Goal: Task Accomplishment & Management: Manage account settings

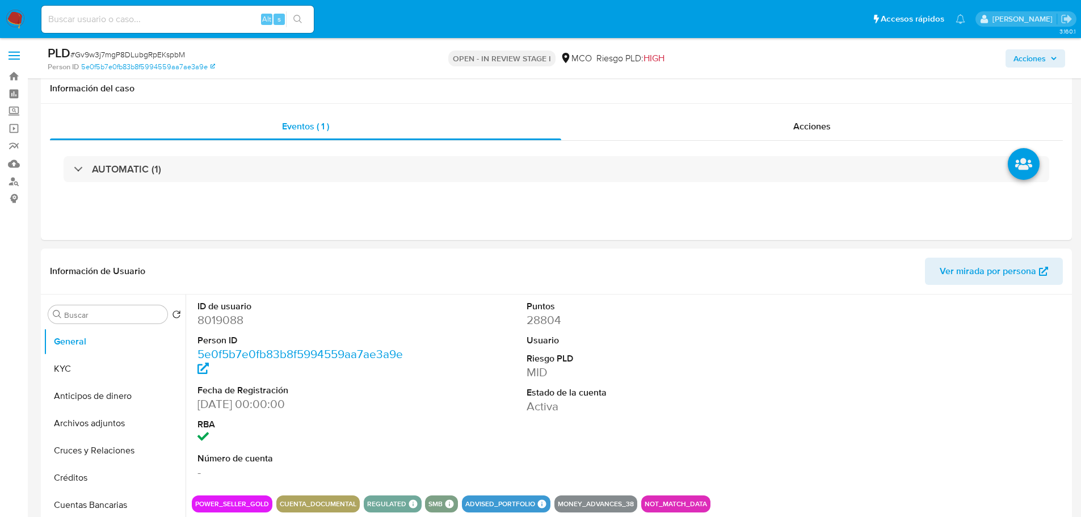
select select "10"
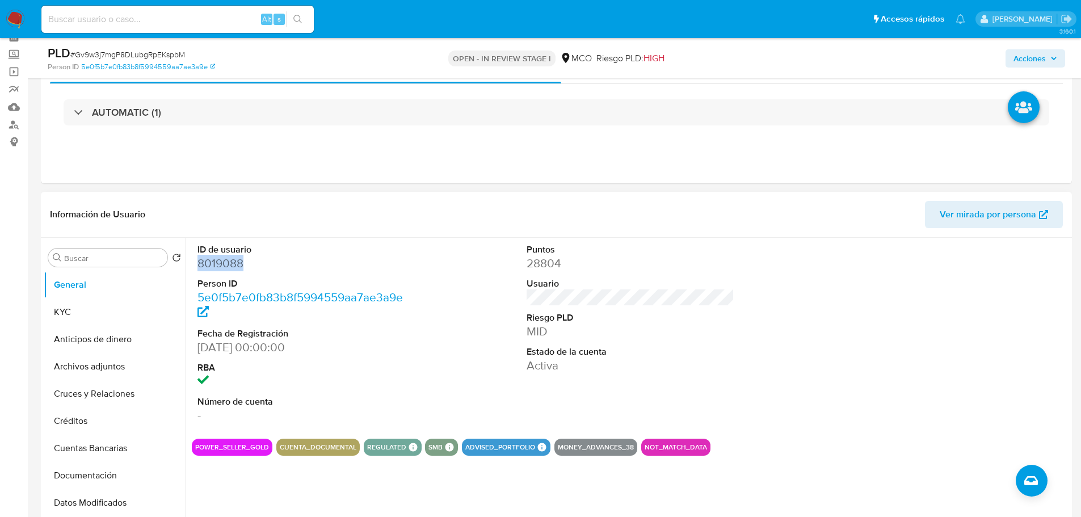
click at [221, 266] on dd "8019088" at bounding box center [301, 263] width 208 height 16
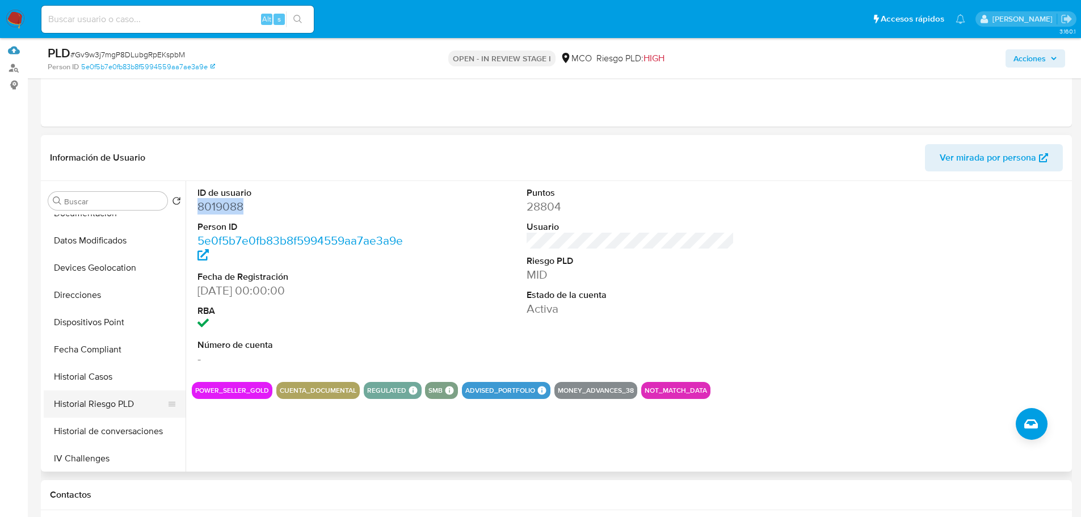
scroll to position [227, 0]
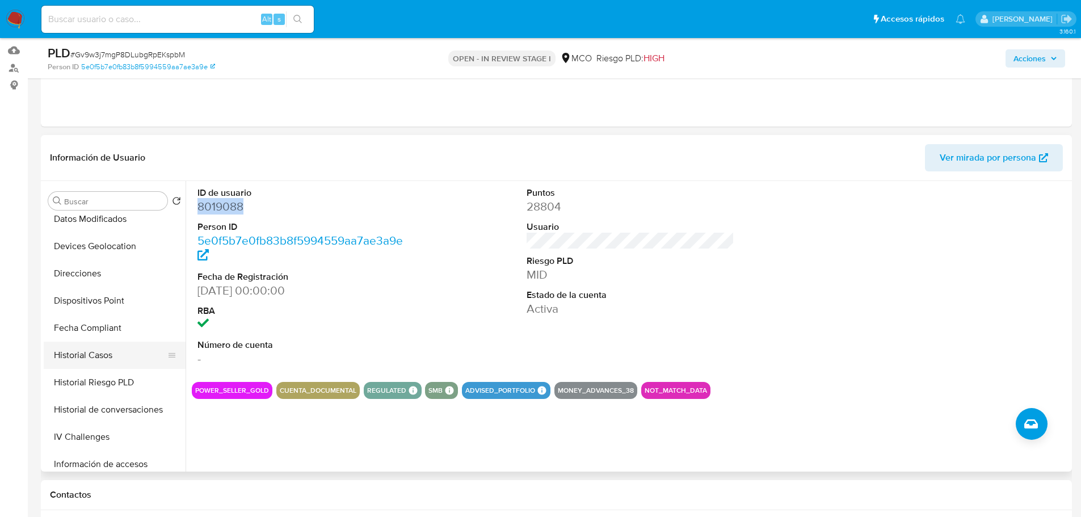
click at [118, 348] on button "Historial Casos" at bounding box center [110, 355] width 133 height 27
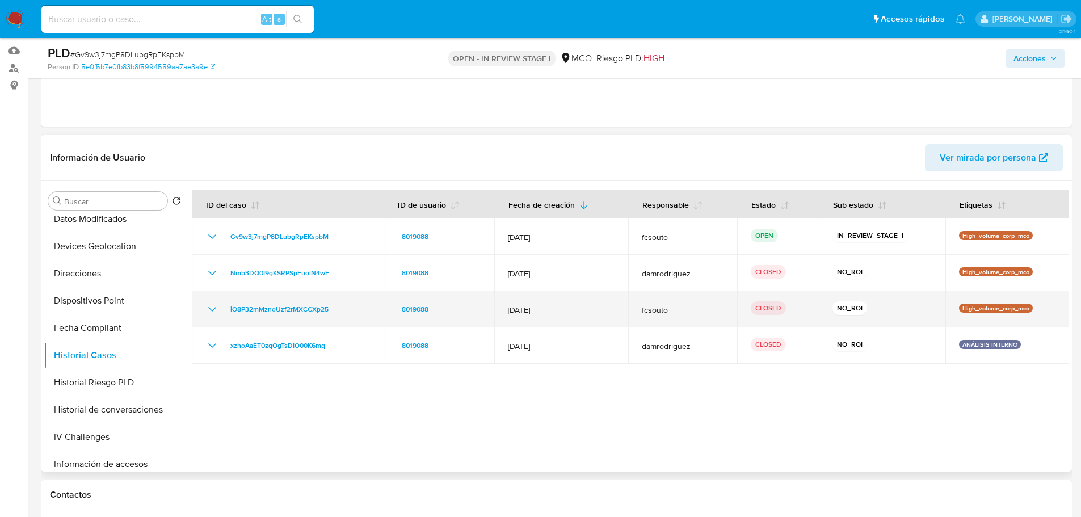
click at [207, 306] on icon "Mostrar/Ocultar" at bounding box center [212, 309] width 14 height 14
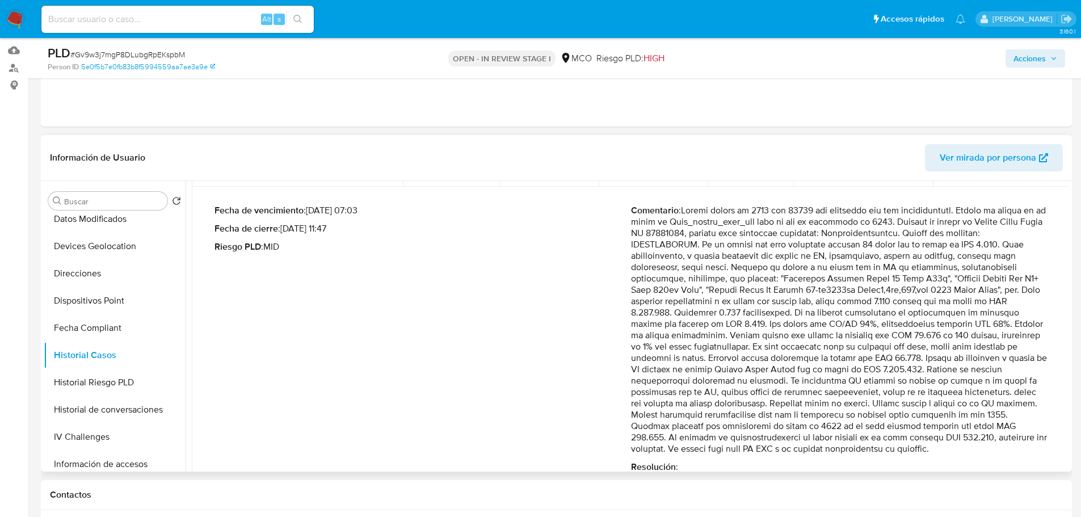
scroll to position [170, 0]
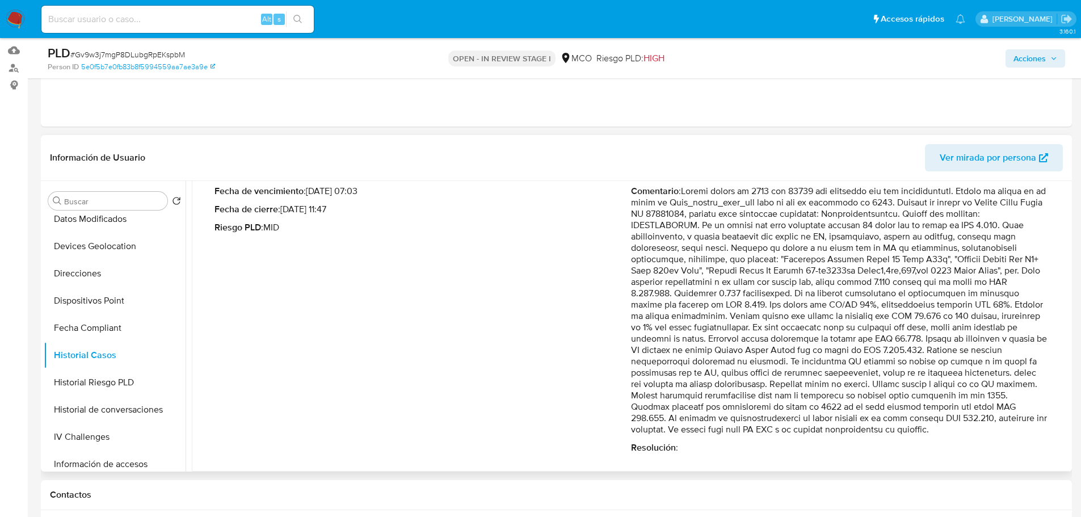
drag, startPoint x: 628, startPoint y: 396, endPoint x: 987, endPoint y: 420, distance: 360.0
click at [987, 420] on p "Comentario :" at bounding box center [839, 311] width 416 height 250
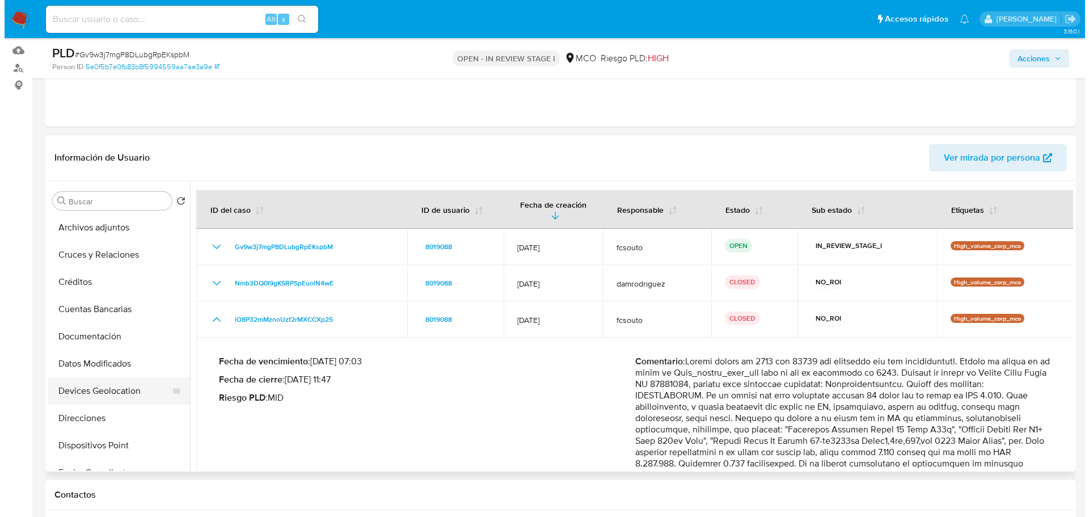
scroll to position [0, 0]
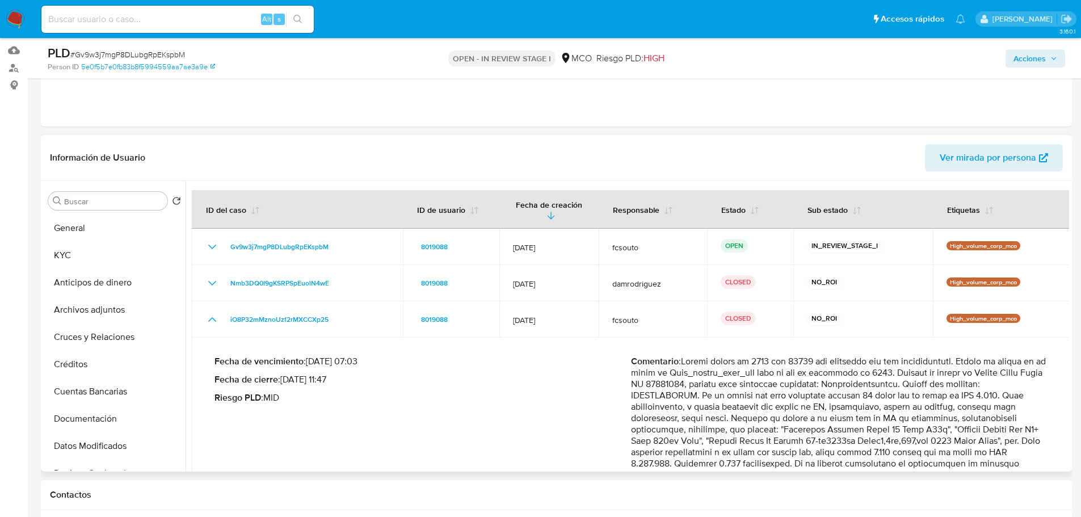
drag, startPoint x: 94, startPoint y: 229, endPoint x: 181, endPoint y: 244, distance: 88.6
click at [93, 229] on button "General" at bounding box center [115, 227] width 142 height 27
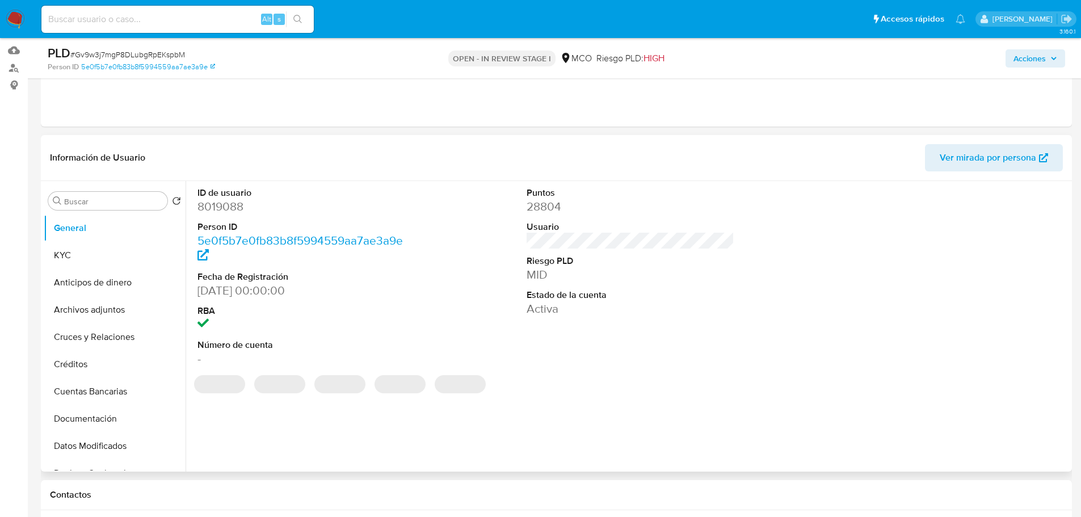
click at [235, 208] on dd "8019088" at bounding box center [301, 207] width 208 height 16
copy dd "8019088"
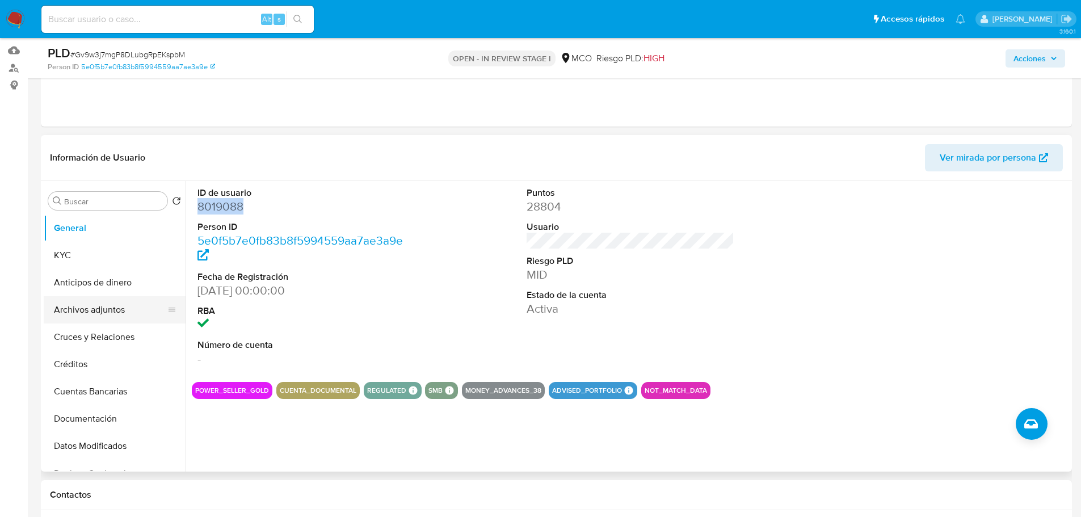
click at [91, 313] on button "Archivos adjuntos" at bounding box center [110, 309] width 133 height 27
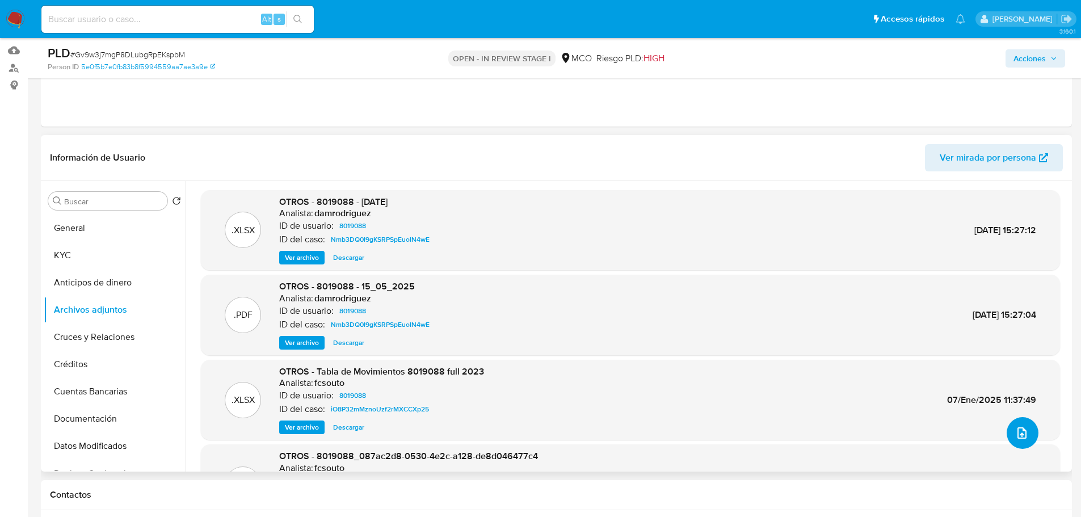
click at [1024, 433] on icon "upload-file" at bounding box center [1022, 433] width 14 height 14
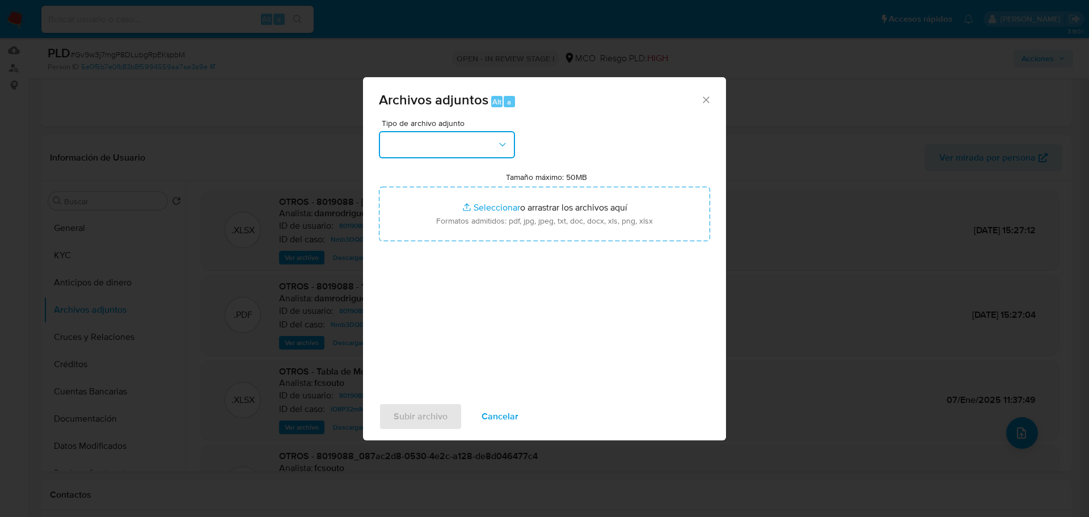
click at [488, 146] on button "button" at bounding box center [447, 144] width 136 height 27
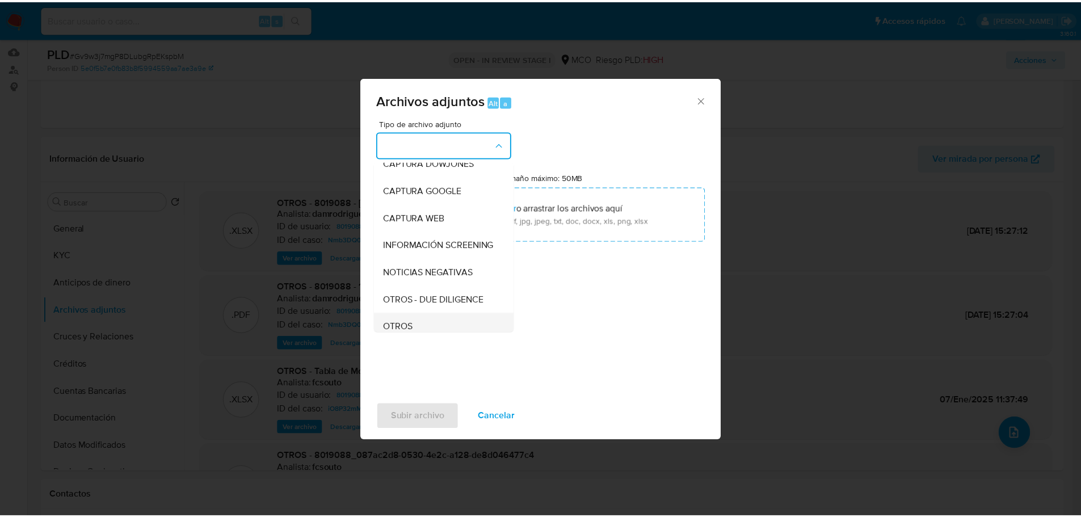
scroll to position [113, 0]
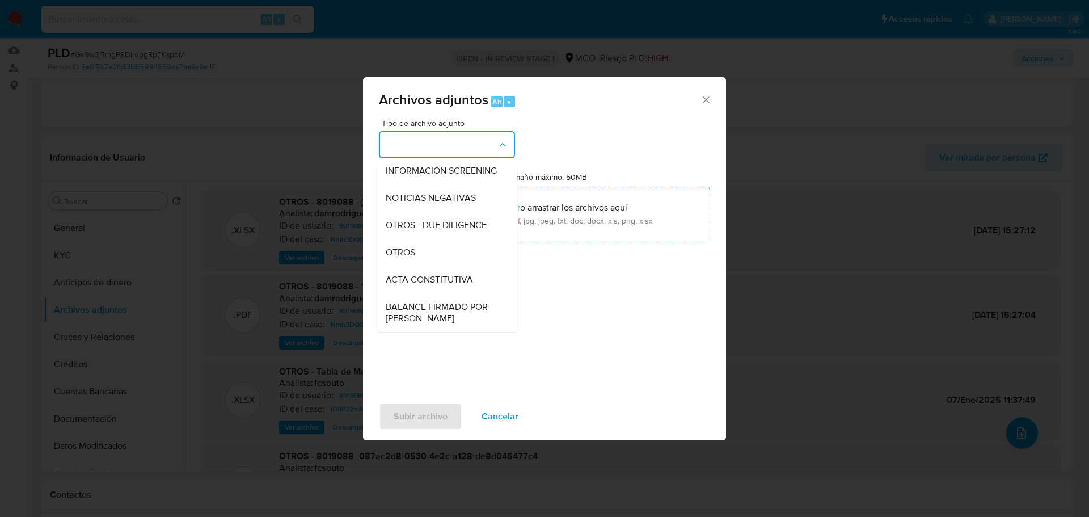
click at [430, 260] on div "OTROS" at bounding box center [444, 252] width 116 height 27
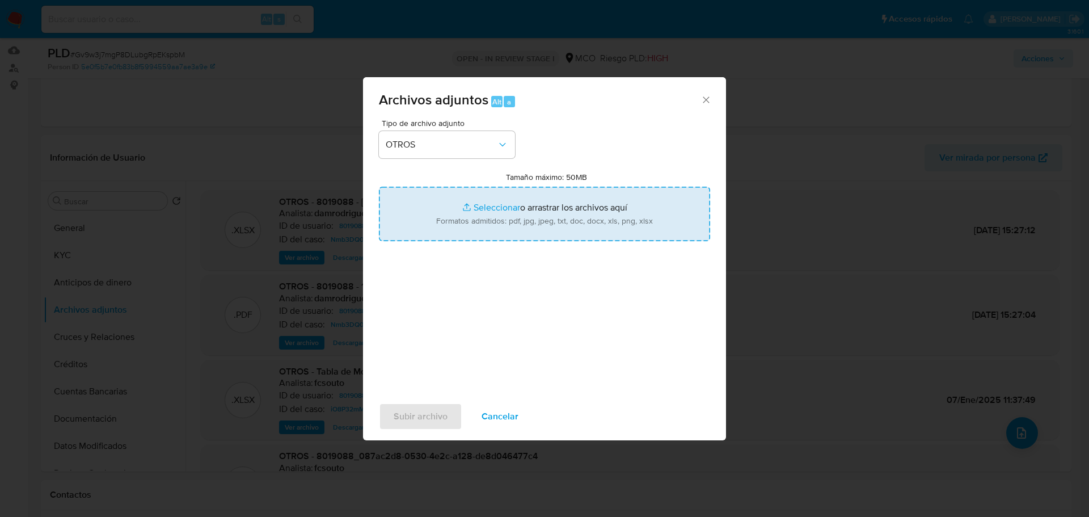
click at [527, 229] on input "Tamaño máximo: 50MB Seleccionar archivos" at bounding box center [544, 214] width 331 height 54
type input "C:\fakepath\Tabla de movimientos 8019088.xlsx"
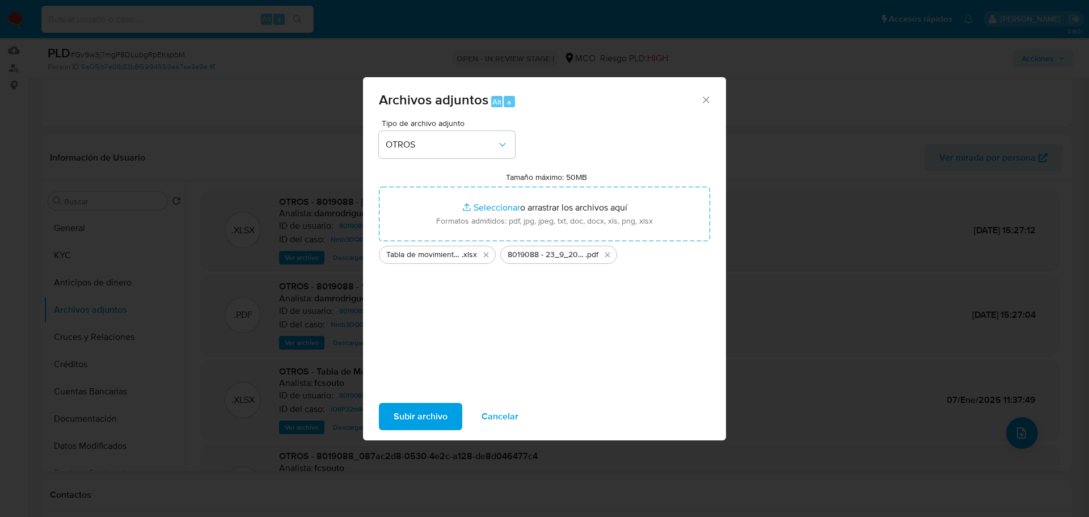
click at [439, 414] on span "Subir archivo" at bounding box center [421, 416] width 54 height 25
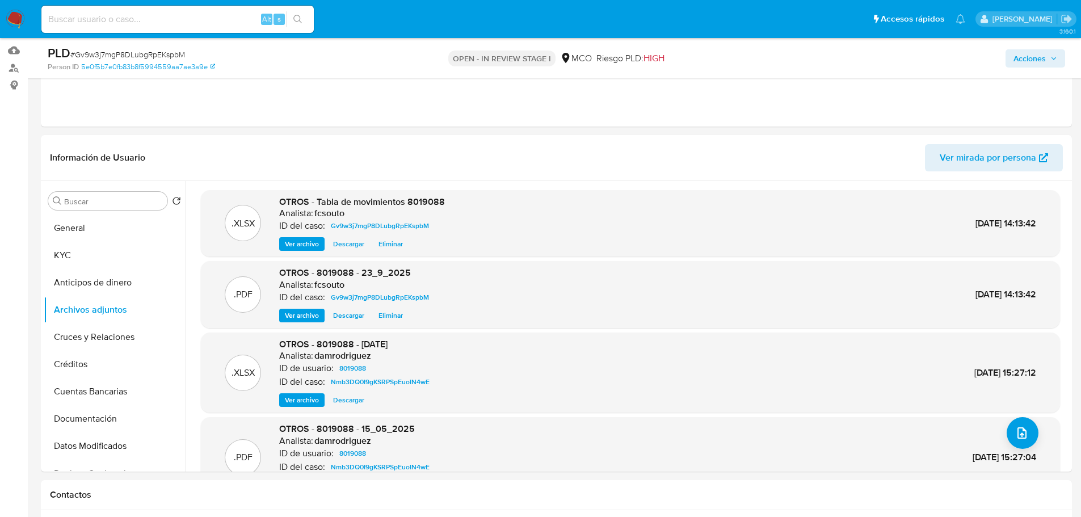
click at [1039, 62] on span "Acciones" at bounding box center [1029, 58] width 32 height 18
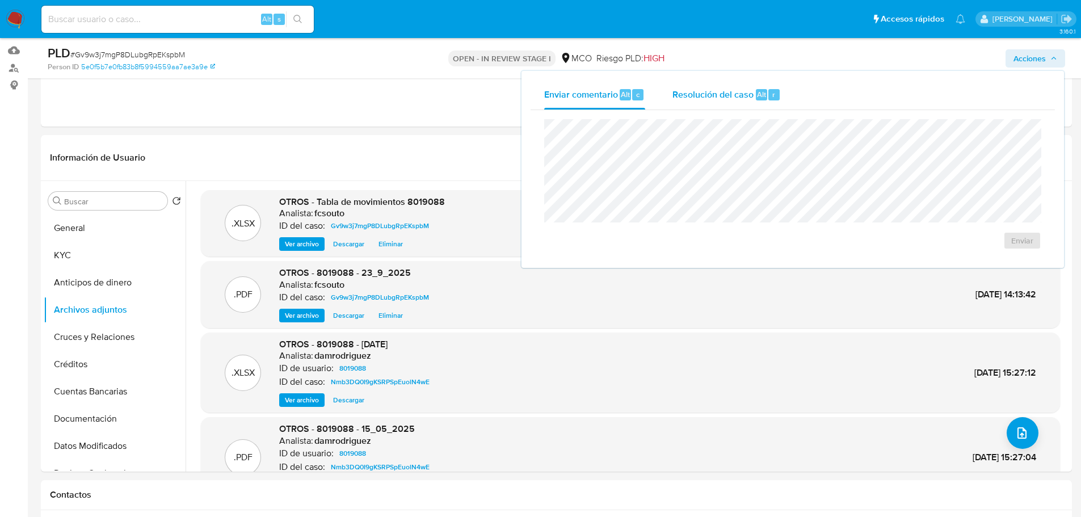
click at [751, 92] on span "Resolución del caso" at bounding box center [712, 93] width 81 height 13
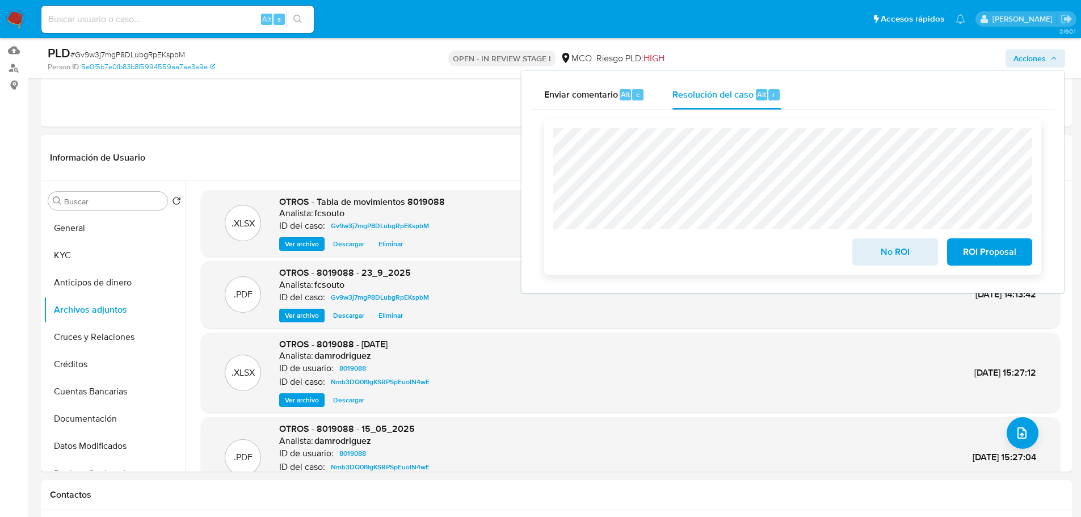
click at [890, 262] on span "No ROI" at bounding box center [895, 251] width 56 height 25
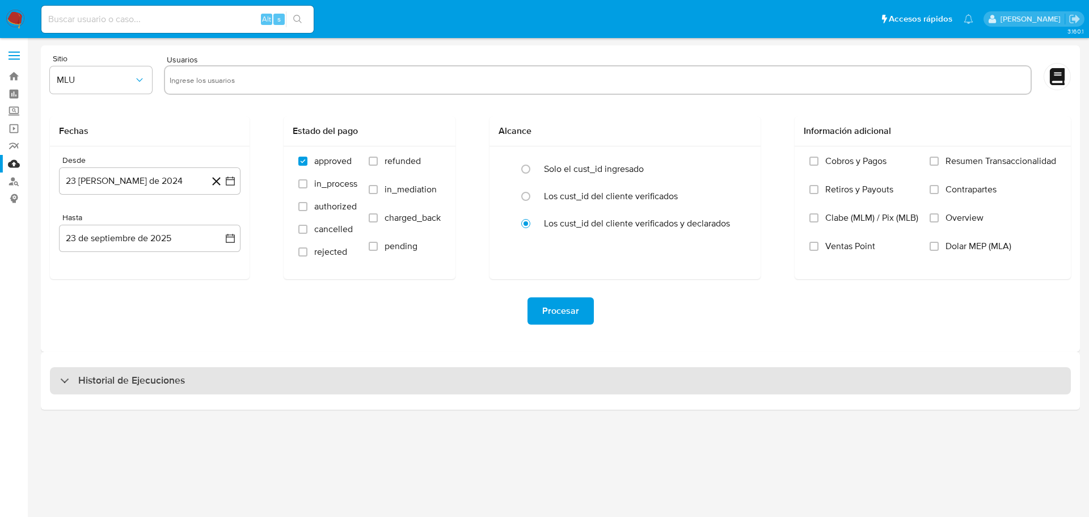
click at [163, 374] on h3 "Historial de Ejecuciones" at bounding box center [131, 381] width 107 height 14
select select "10"
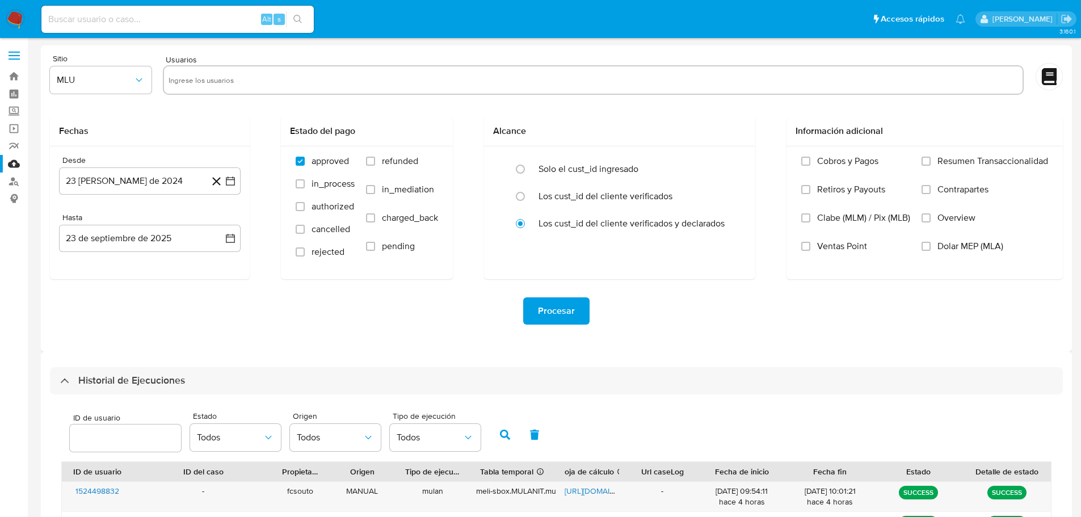
select select "10"
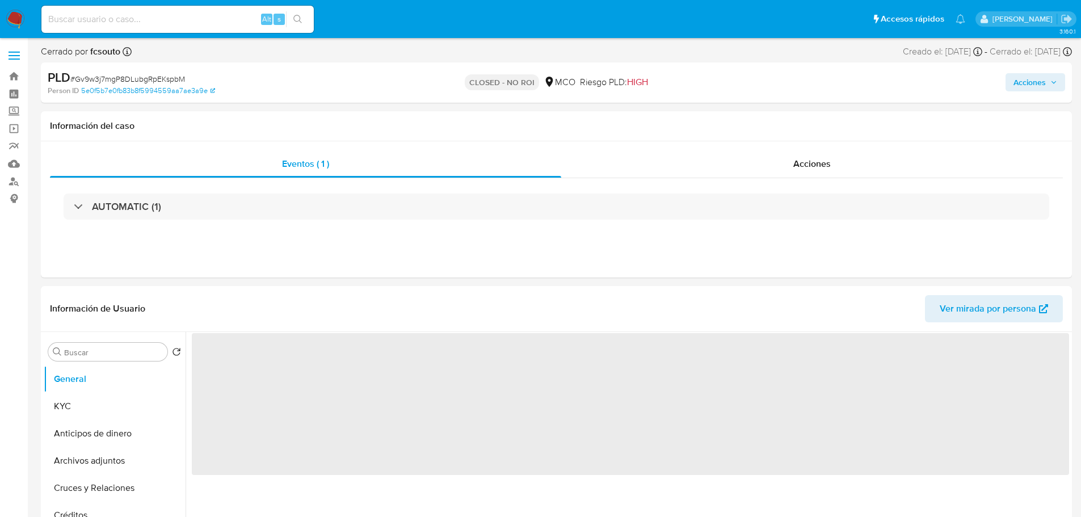
select select "10"
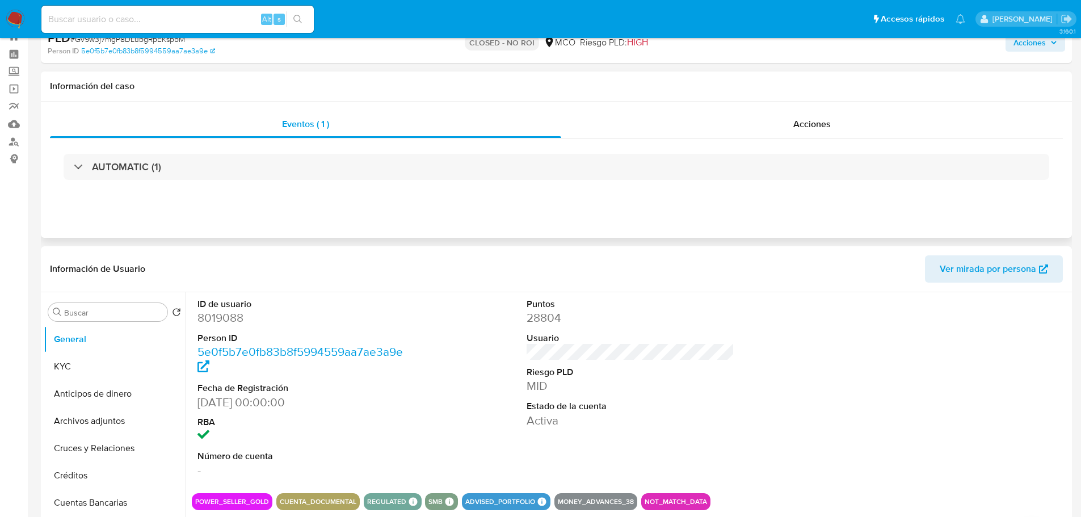
scroll to position [57, 0]
